Goal: Task Accomplishment & Management: Complete application form

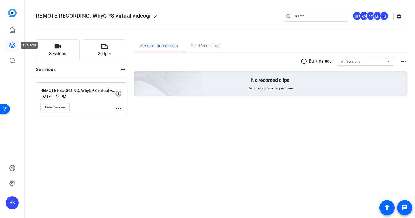
click at [13, 45] on icon at bounding box center [12, 45] width 7 height 7
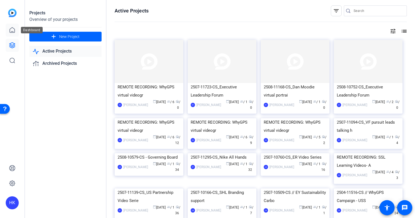
click at [14, 29] on icon at bounding box center [12, 29] width 5 height 5
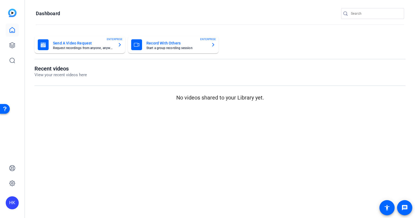
click at [167, 40] on mat-card-title "Record With Others" at bounding box center [176, 43] width 60 height 7
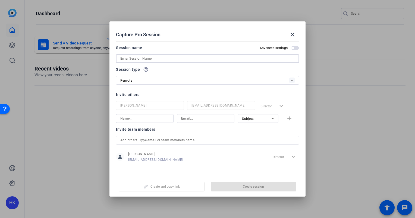
click at [144, 58] on input at bounding box center [207, 58] width 174 height 7
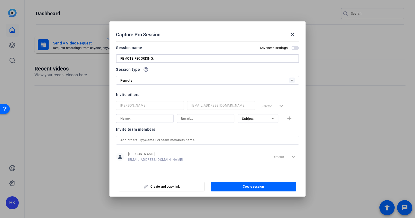
paste input "US Audit Executive Leadership Forum – AI Demo"
click at [163, 50] on div "Session name Advanced settings" at bounding box center [207, 48] width 183 height 7
click at [240, 59] on input "REMOTE RECORDING: US Audit Executive Leadership Forum – AI Demo" at bounding box center [207, 58] width 174 height 7
paste input "2507-11723-CS"
type input "REMOTE RECORDING: US Audit Executive Leadership Forum – AI Demo (2507-11723-CS)"
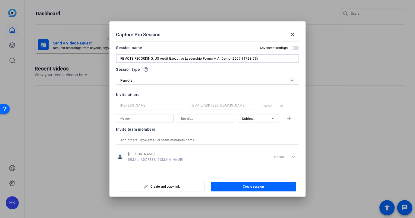
click at [158, 139] on input "text" at bounding box center [207, 140] width 174 height 7
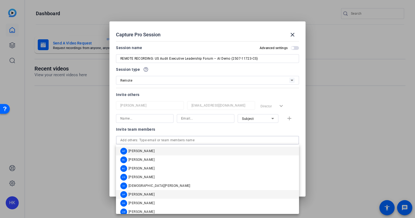
scroll to position [22, 0]
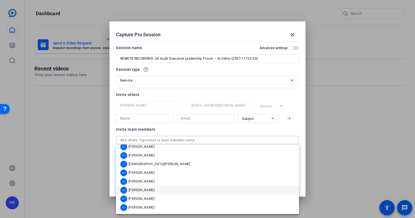
click at [138, 188] on span "[PERSON_NAME]" at bounding box center [141, 190] width 26 height 4
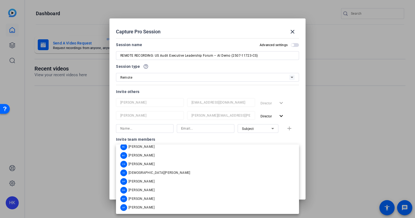
scroll to position [0, 0]
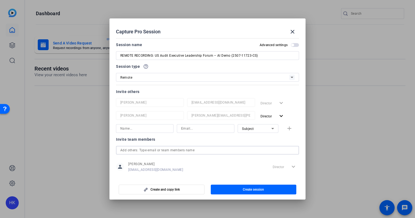
click at [146, 151] on input "text" at bounding box center [207, 150] width 174 height 7
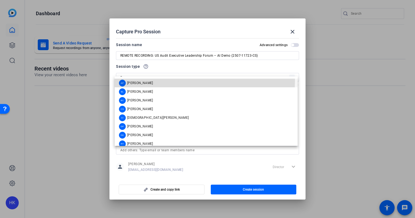
click at [145, 80] on div "AP [PERSON_NAME]" at bounding box center [136, 83] width 34 height 7
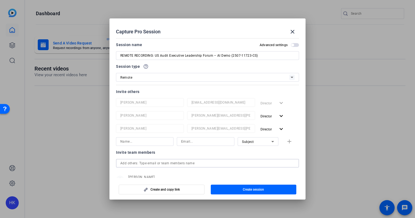
click at [172, 165] on input "text" at bounding box center [207, 163] width 174 height 7
type input "[PERSON_NAME][EMAIL_ADDRESS][PERSON_NAME][DOMAIN_NAME]"
click at [172, 158] on div "Invite team members [PERSON_NAME][EMAIL_ADDRESS][PERSON_NAME][DOMAIN_NAME] pers…" at bounding box center [207, 188] width 183 height 78
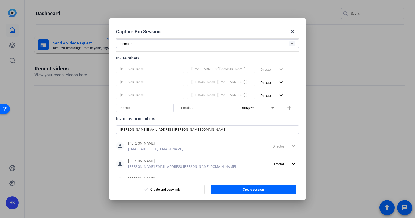
scroll to position [29, 0]
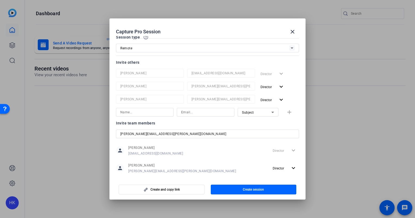
click at [198, 132] on input "[PERSON_NAME][EMAIL_ADDRESS][PERSON_NAME][DOMAIN_NAME]" at bounding box center [207, 134] width 174 height 7
click at [198, 123] on div "Invite team members" at bounding box center [207, 123] width 183 height 7
click at [185, 133] on input "[PERSON_NAME][EMAIL_ADDRESS][PERSON_NAME][DOMAIN_NAME]" at bounding box center [207, 134] width 174 height 7
click at [243, 190] on span "button" at bounding box center [254, 189] width 86 height 13
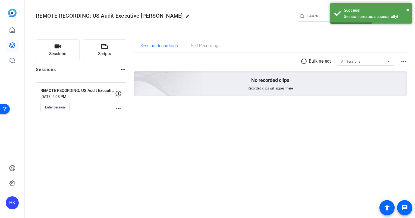
click at [120, 108] on mat-icon "more_horiz" at bounding box center [118, 109] width 7 height 7
click at [130, 115] on span "Edit Session" at bounding box center [132, 116] width 25 height 7
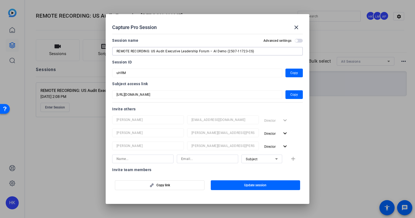
drag, startPoint x: 260, startPoint y: 52, endPoint x: 106, endPoint y: 44, distance: 154.8
click at [106, 44] on mat-dialog-content "Session name Advanced settings REMOTE RECORDING: US Audit Executive Leadership …" at bounding box center [208, 103] width 204 height 142
click at [287, 97] on span "button" at bounding box center [294, 94] width 17 height 13
click at [295, 71] on span "Copy" at bounding box center [294, 73] width 8 height 7
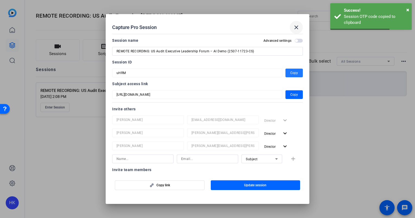
click at [294, 27] on mat-icon "close" at bounding box center [296, 27] width 7 height 7
